Goal: Information Seeking & Learning: Learn about a topic

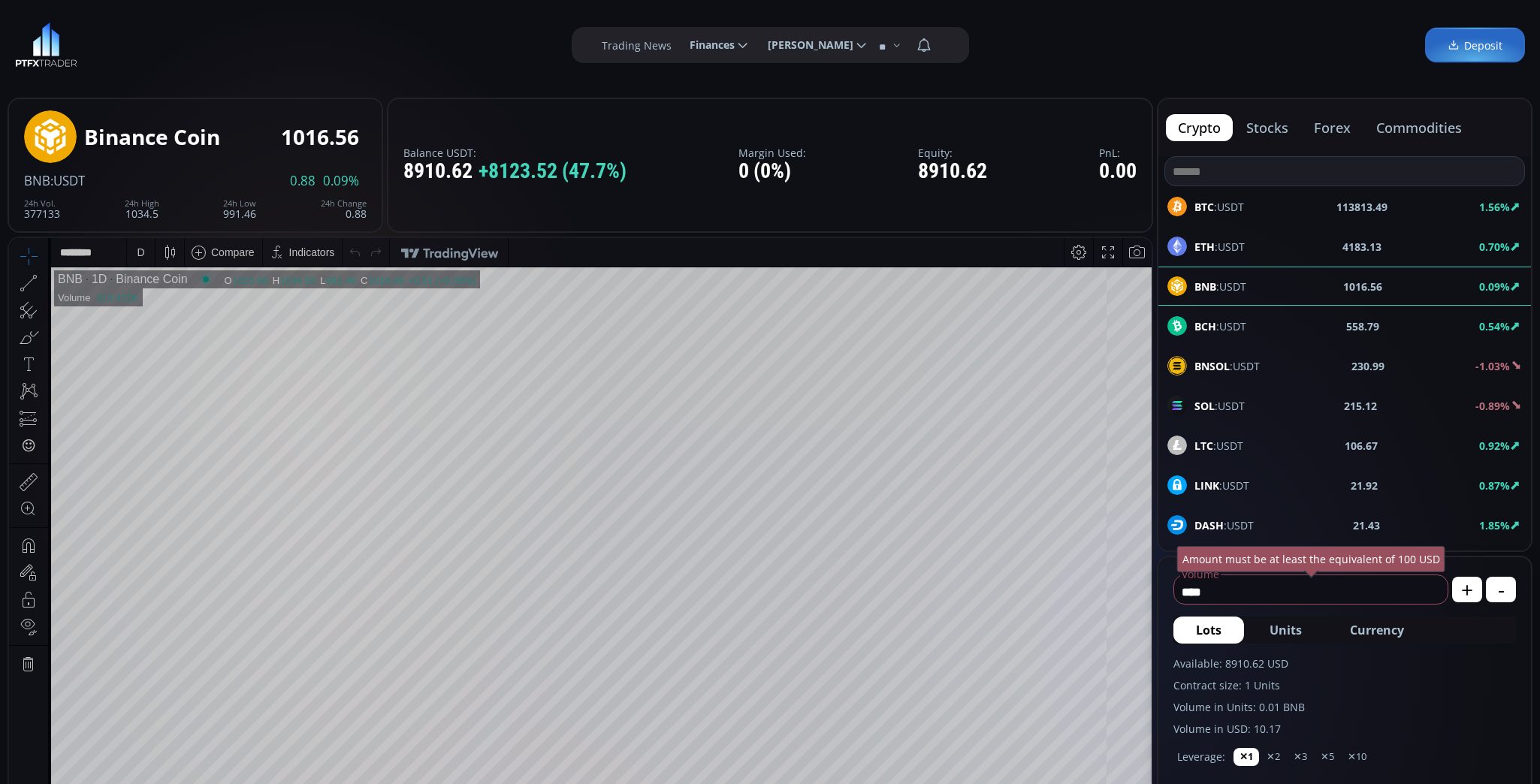
scroll to position [208, 0]
click at [1246, 252] on div "ETH :USDT 4183.15 0.70%" at bounding box center [1345, 246] width 354 height 19
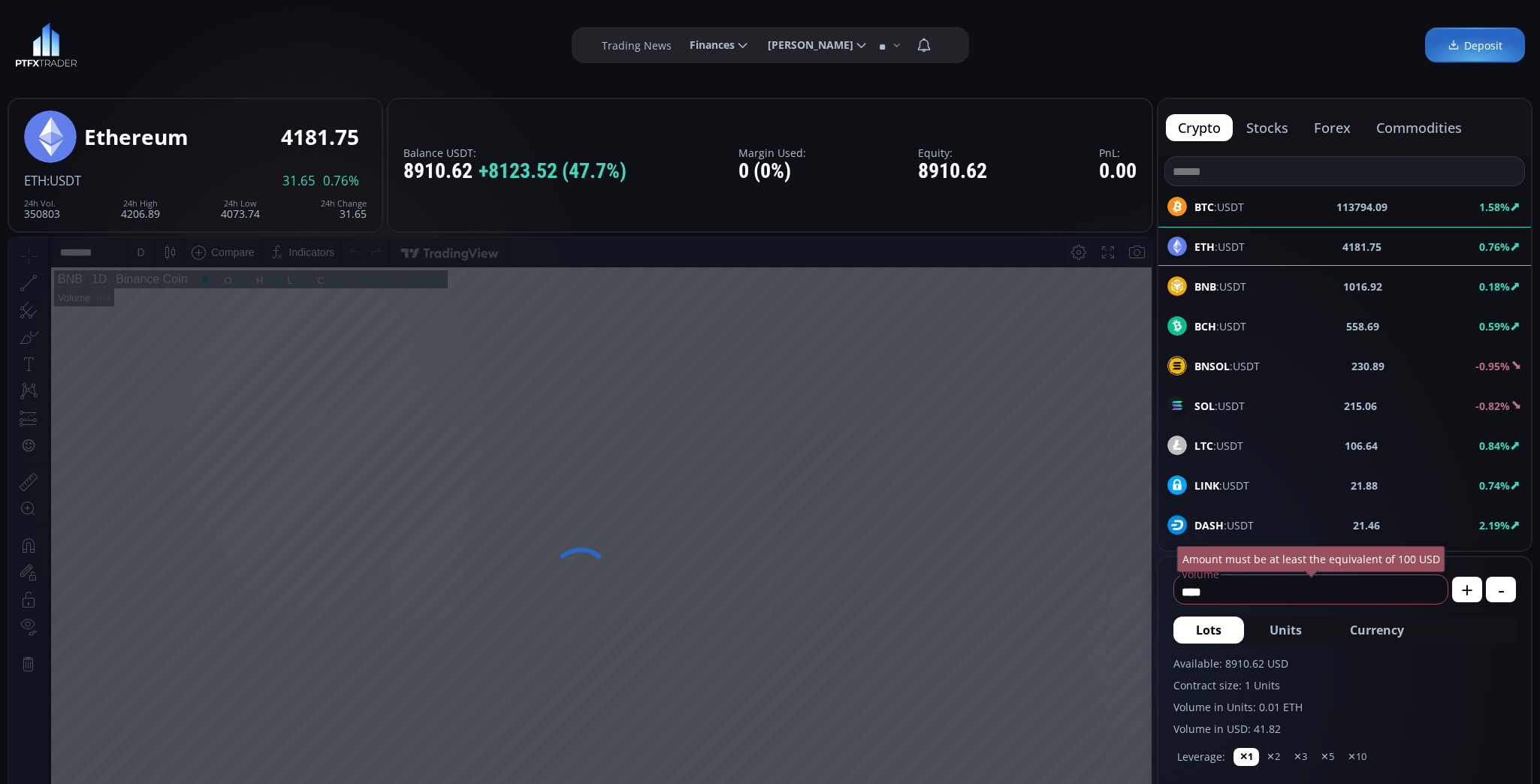
click at [1242, 208] on span "BTC :USDT" at bounding box center [1219, 207] width 50 height 15
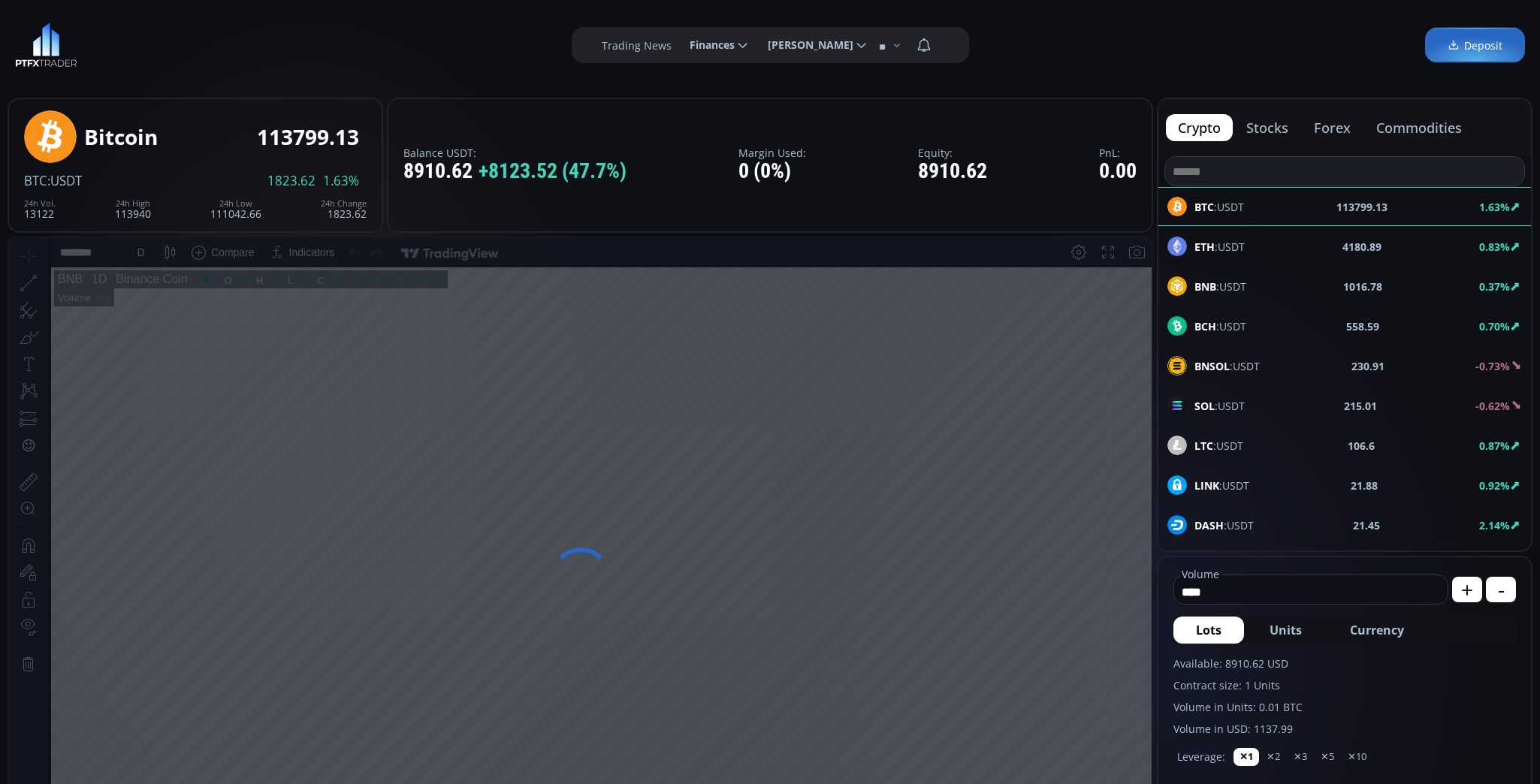
click at [1232, 285] on span "BNB :USDT" at bounding box center [1220, 286] width 52 height 15
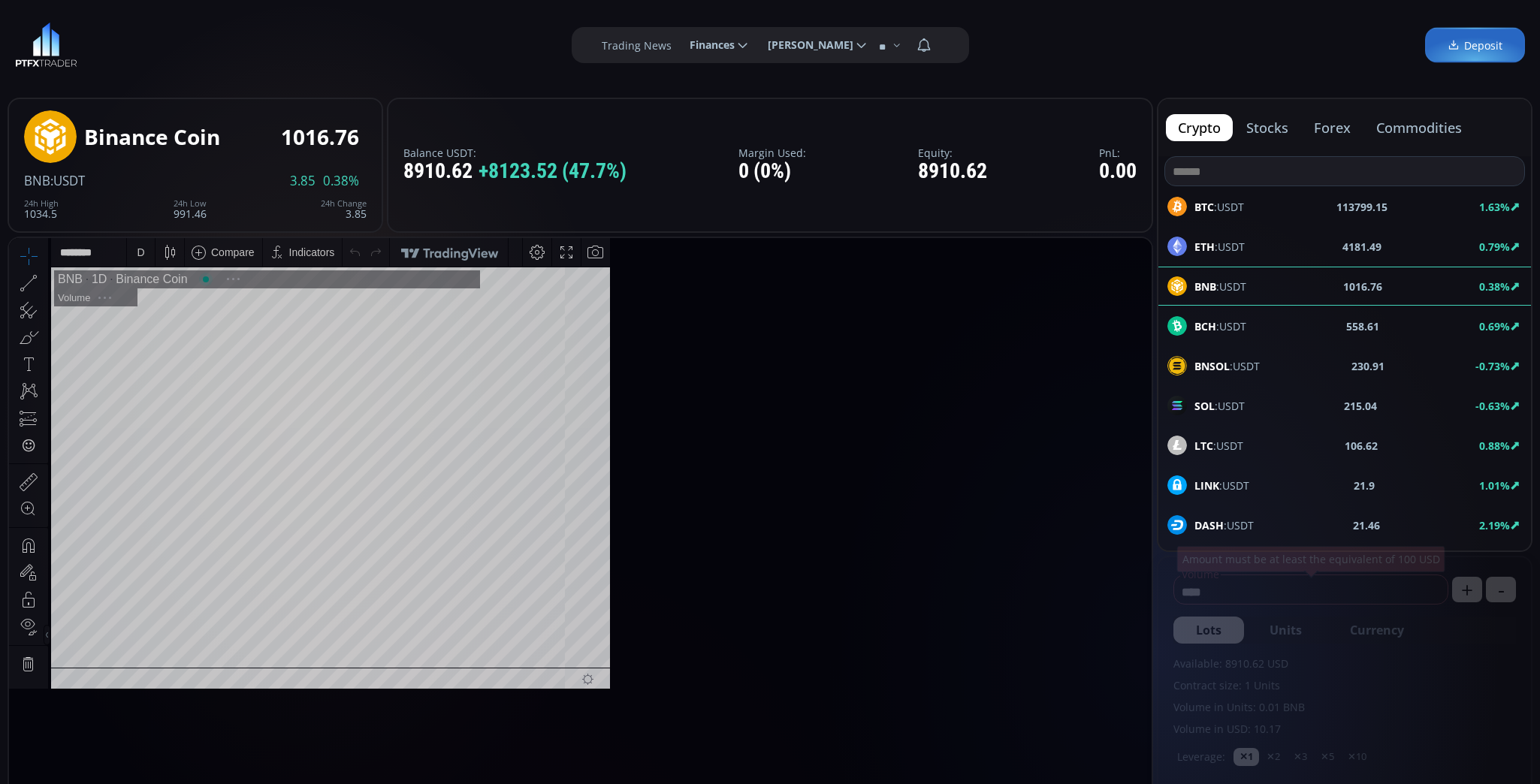
scroll to position [208, 0]
